Goal: Transaction & Acquisition: Purchase product/service

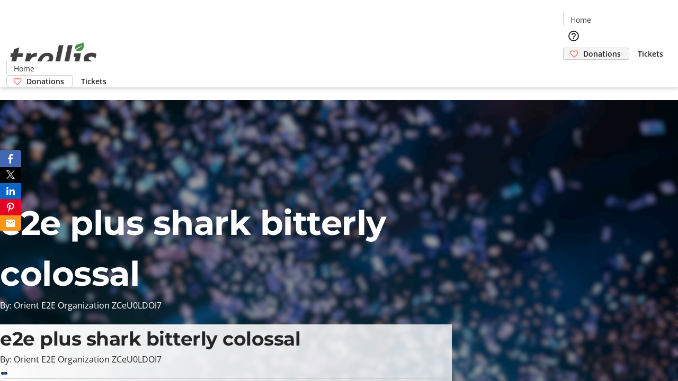
click at [583, 48] on span "Donations" at bounding box center [602, 53] width 38 height 11
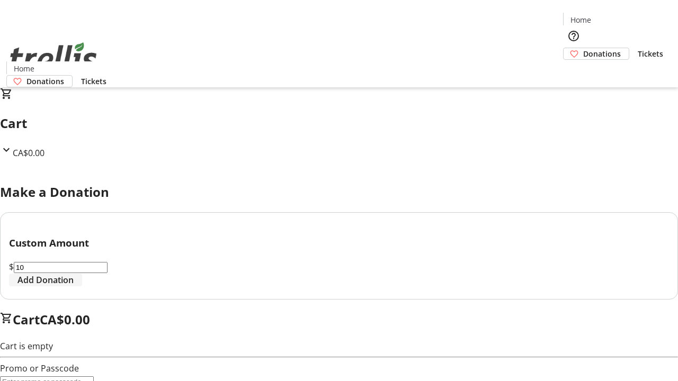
click at [74, 286] on span "Add Donation" at bounding box center [45, 280] width 56 height 13
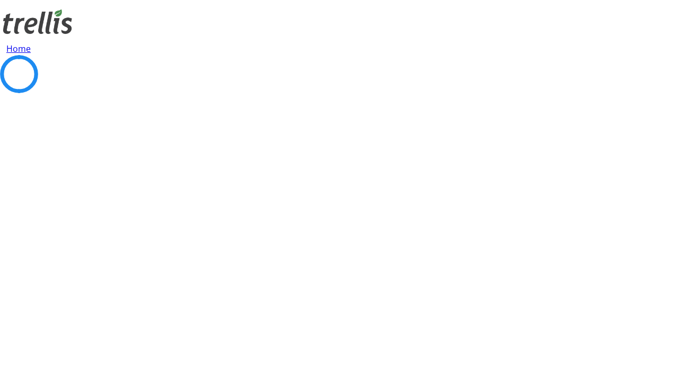
select select "CA"
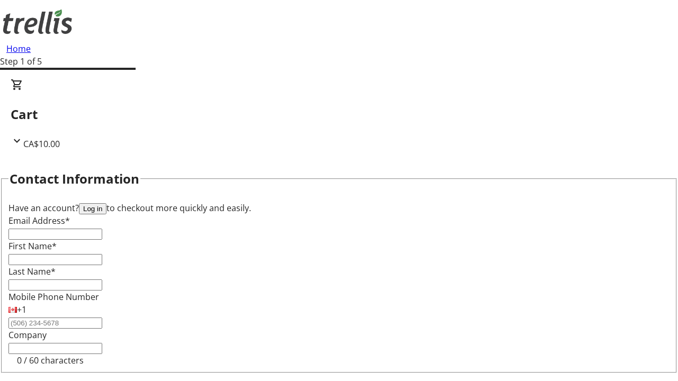
click at [106, 203] on button "Log in" at bounding box center [93, 208] width 28 height 11
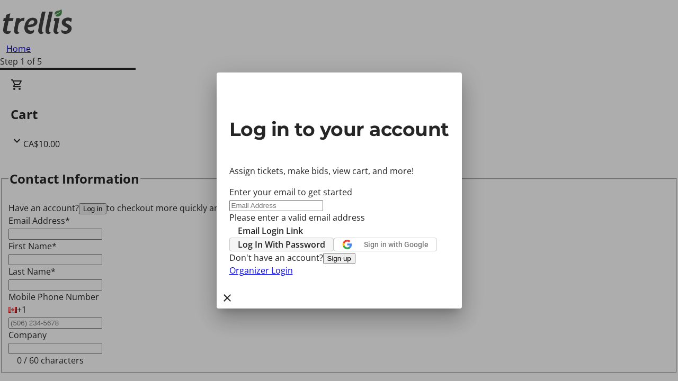
click at [325, 238] on span "Log In With Password" at bounding box center [281, 244] width 87 height 13
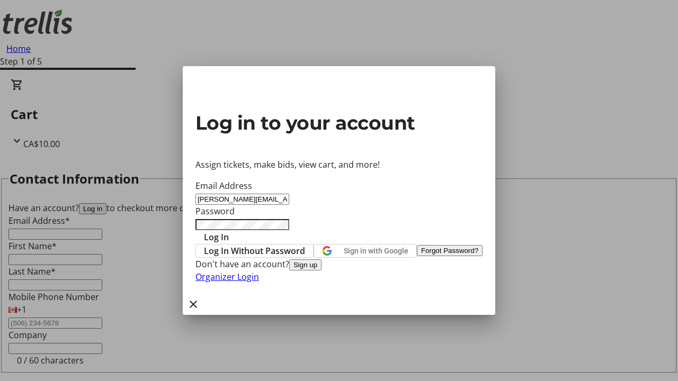
type input "[PERSON_NAME][EMAIL_ADDRESS][DOMAIN_NAME]"
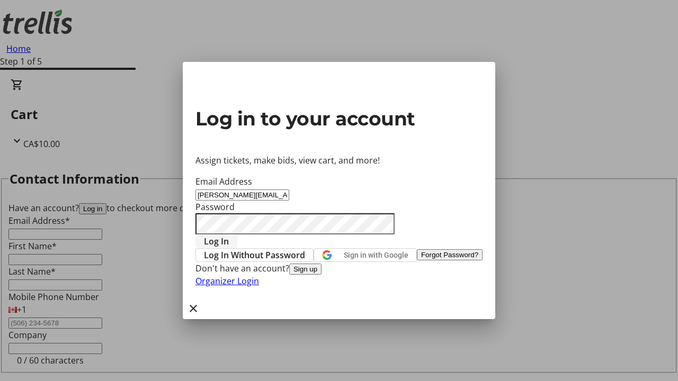
click at [229, 235] on span "Log In" at bounding box center [216, 241] width 25 height 13
